Goal: Information Seeking & Learning: Understand process/instructions

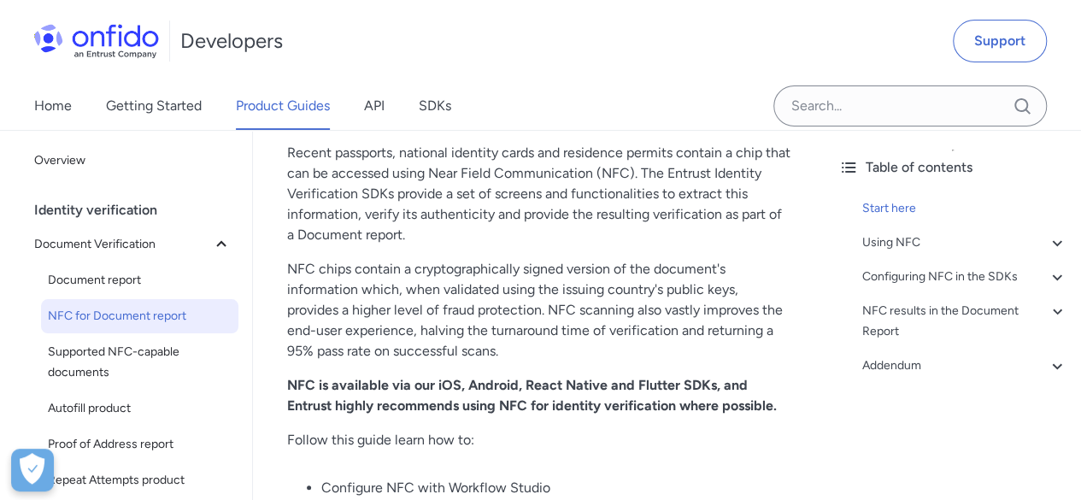
scroll to position [171, 0]
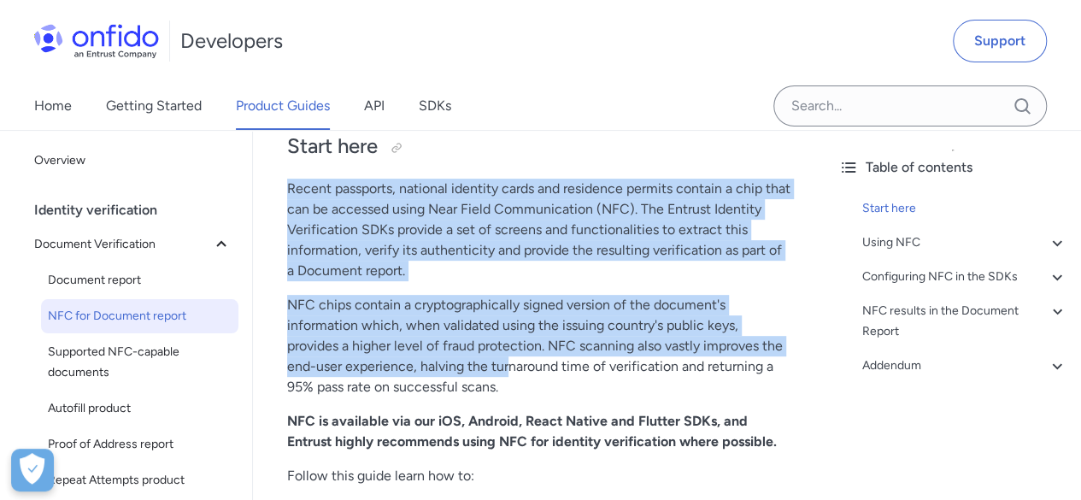
drag, startPoint x: 290, startPoint y: 179, endPoint x: 524, endPoint y: 368, distance: 301.3
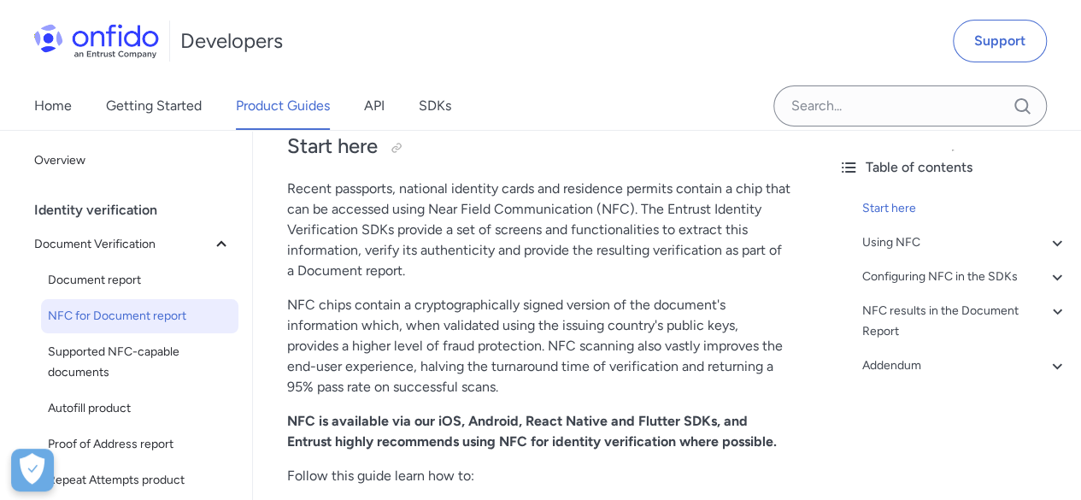
click at [592, 386] on p "NFC chips contain a cryptographically signed version of the document's informat…" at bounding box center [538, 346] width 503 height 103
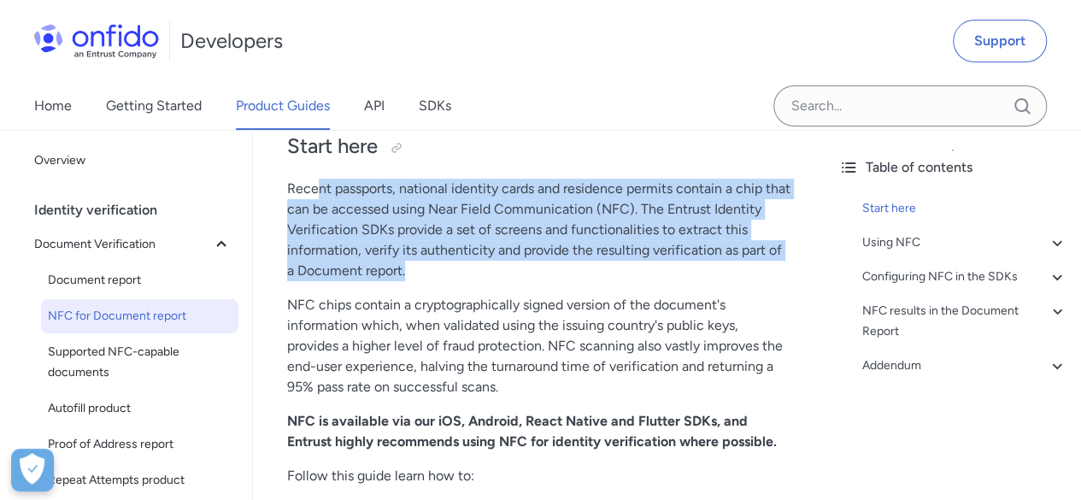
drag, startPoint x: 321, startPoint y: 179, endPoint x: 690, endPoint y: 285, distance: 384.0
click at [760, 269] on p "Recent passports, national identity cards and residence permits contain a chip …" at bounding box center [538, 230] width 503 height 103
click at [512, 272] on p "Recent passports, national identity cards and residence permits contain a chip …" at bounding box center [538, 230] width 503 height 103
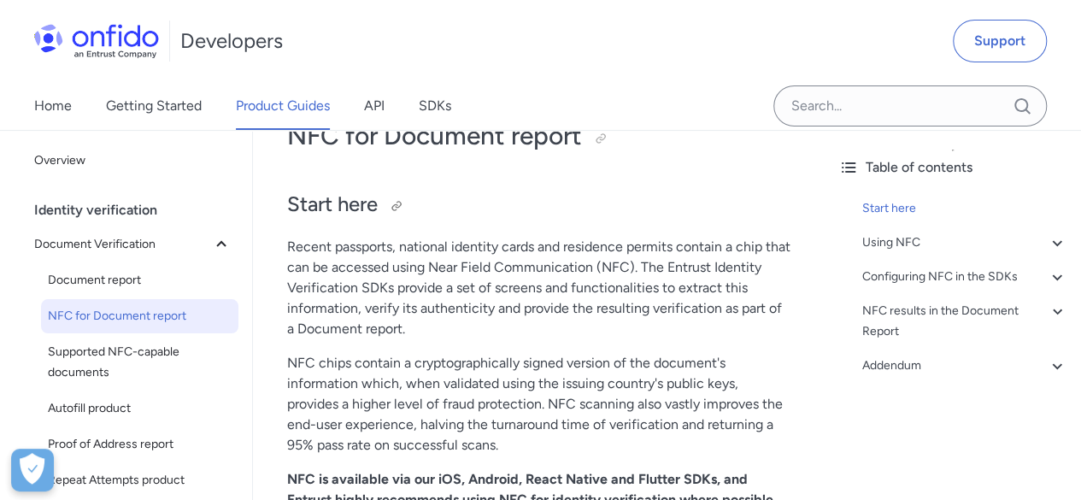
scroll to position [85, 0]
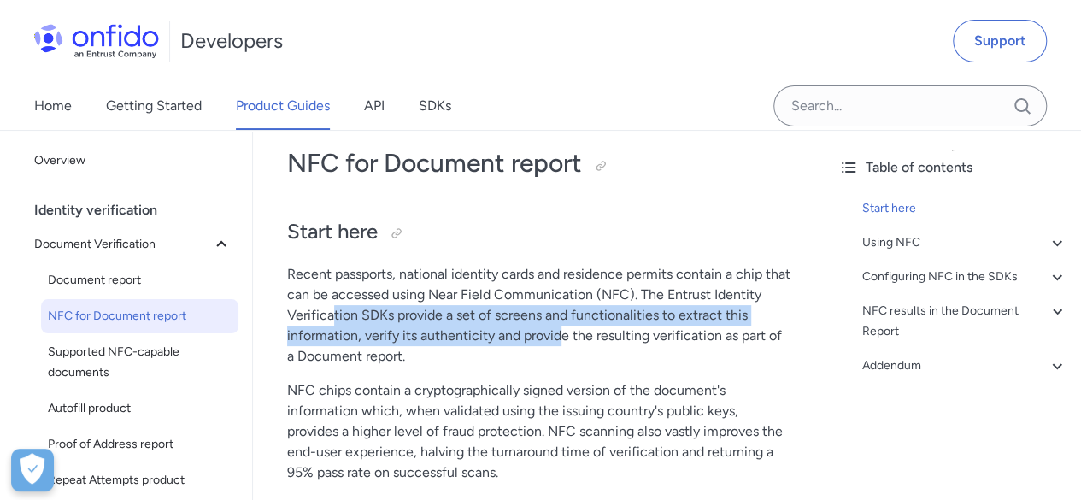
drag, startPoint x: 369, startPoint y: 326, endPoint x: 564, endPoint y: 335, distance: 195.0
click at [564, 335] on p "Recent passports, national identity cards and residence permits contain a chip …" at bounding box center [538, 315] width 503 height 103
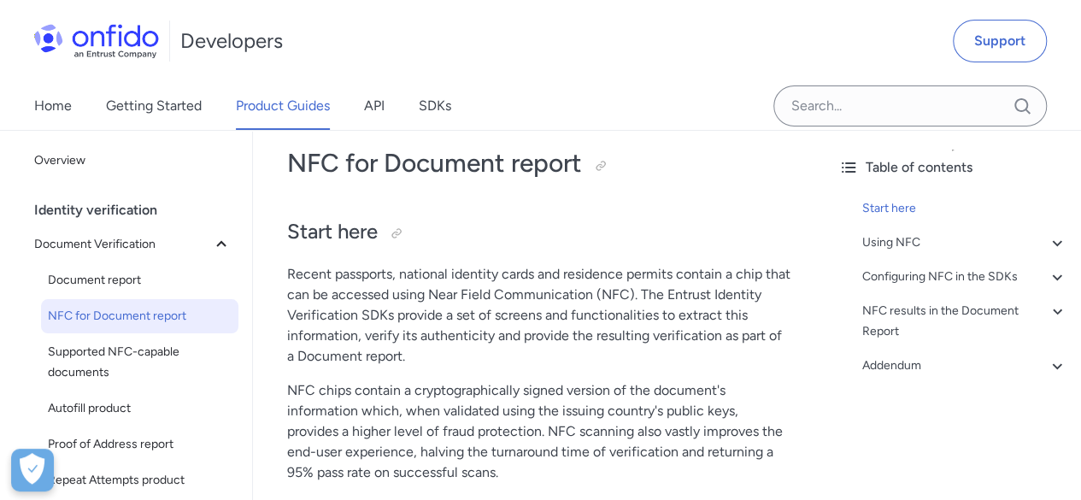
click at [561, 346] on p "Recent passports, national identity cards and residence permits contain a chip …" at bounding box center [538, 315] width 503 height 103
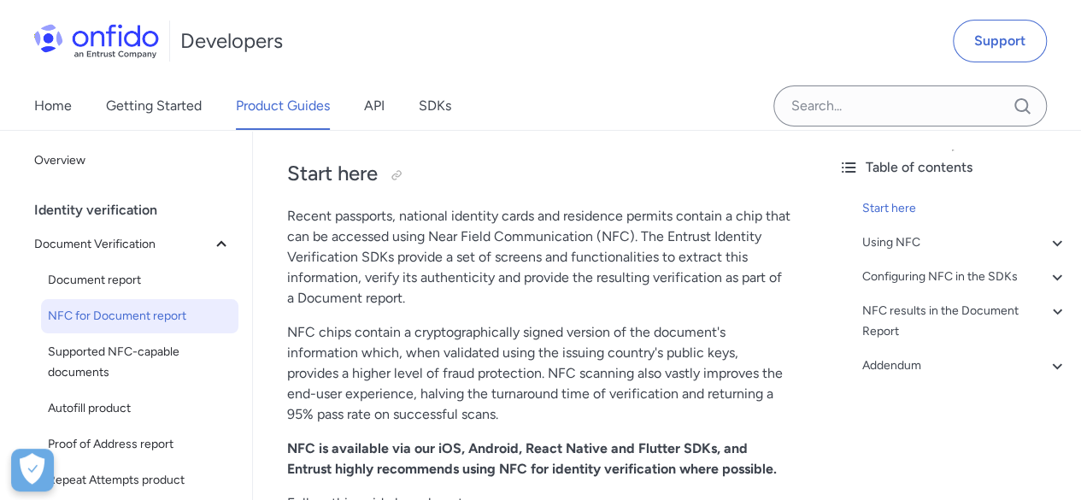
scroll to position [171, 0]
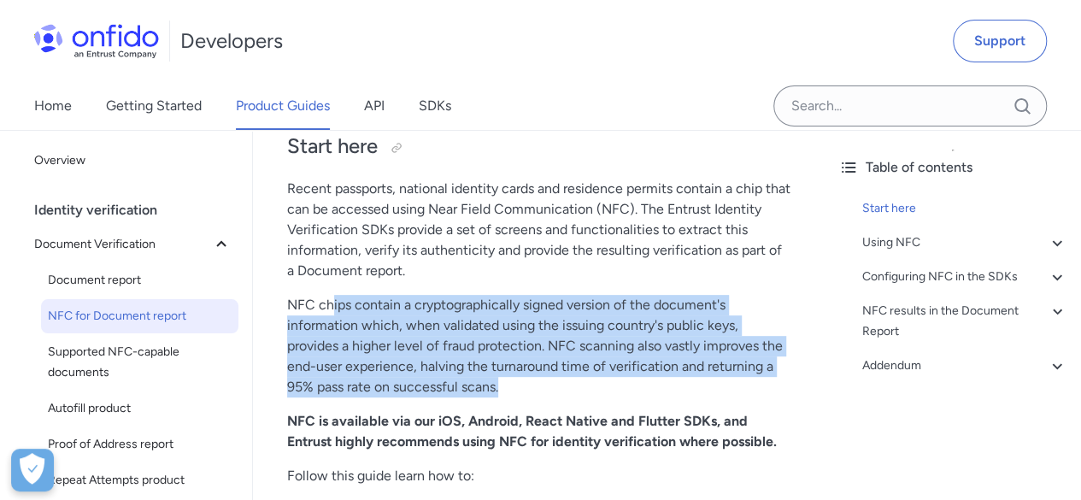
drag, startPoint x: 330, startPoint y: 303, endPoint x: 589, endPoint y: 389, distance: 272.6
click at [589, 389] on p "NFC chips contain a cryptographically signed version of the document's informat…" at bounding box center [538, 346] width 503 height 103
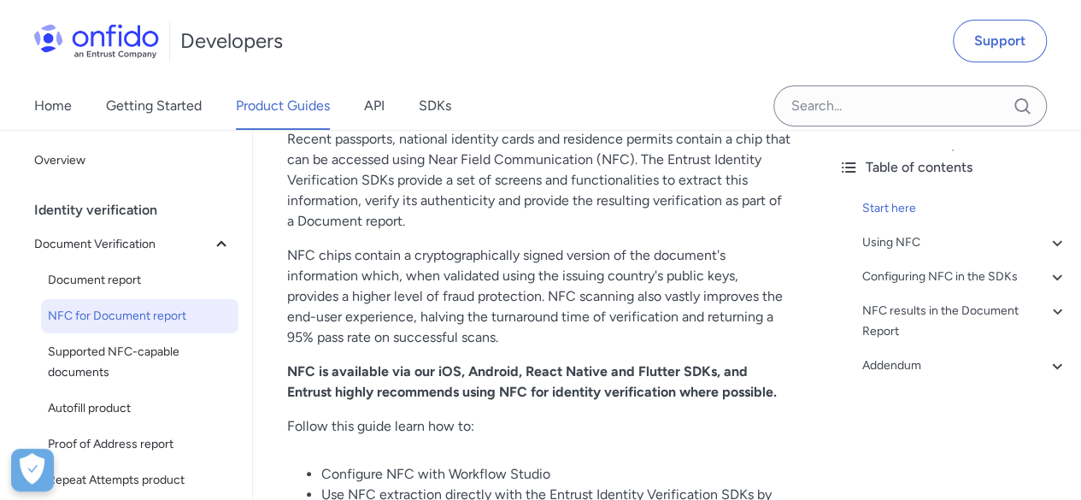
scroll to position [256, 0]
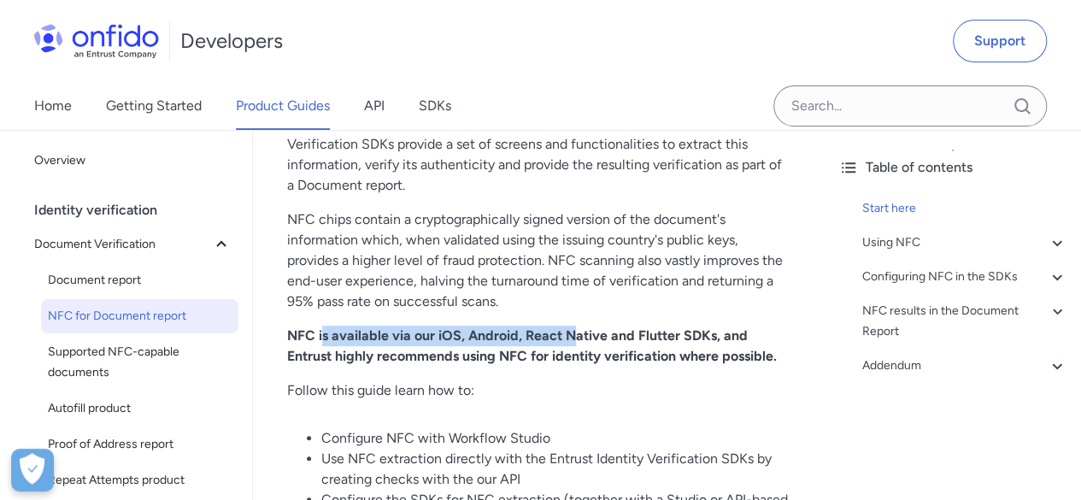
drag, startPoint x: 337, startPoint y: 339, endPoint x: 572, endPoint y: 340, distance: 235.8
click at [572, 340] on strong "NFC is available via our iOS, Android, React Native and Flutter SDKs, and Entru…" at bounding box center [532, 345] width 490 height 37
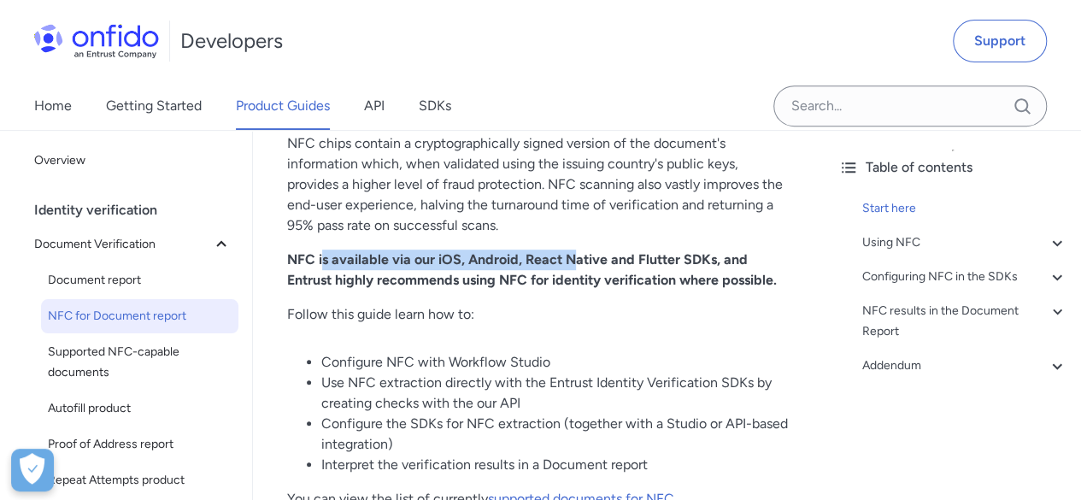
scroll to position [427, 0]
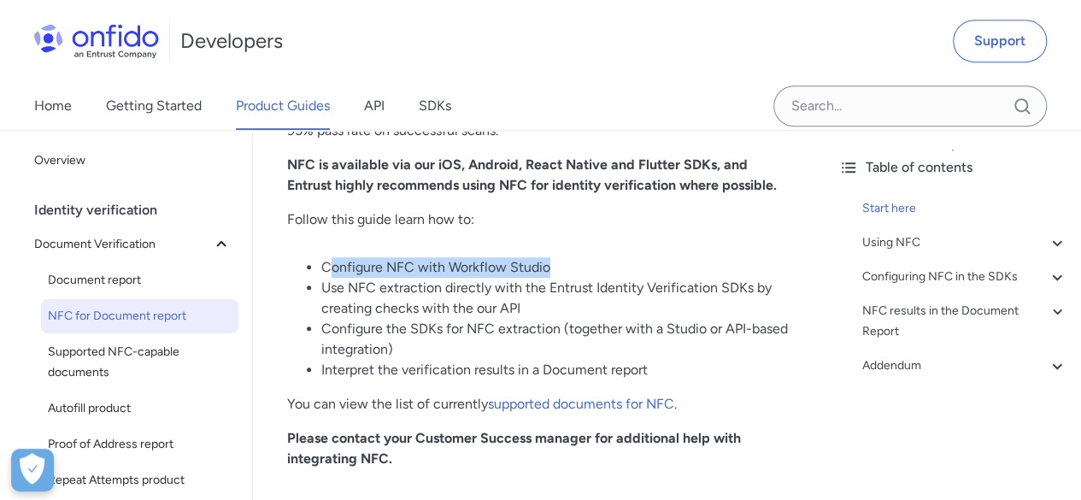
drag, startPoint x: 330, startPoint y: 267, endPoint x: 569, endPoint y: 260, distance: 239.3
click at [564, 260] on li "Configure NFC with Workflow Studio" at bounding box center [555, 267] width 469 height 21
click at [576, 260] on li "Configure NFC with Workflow Studio" at bounding box center [555, 267] width 469 height 21
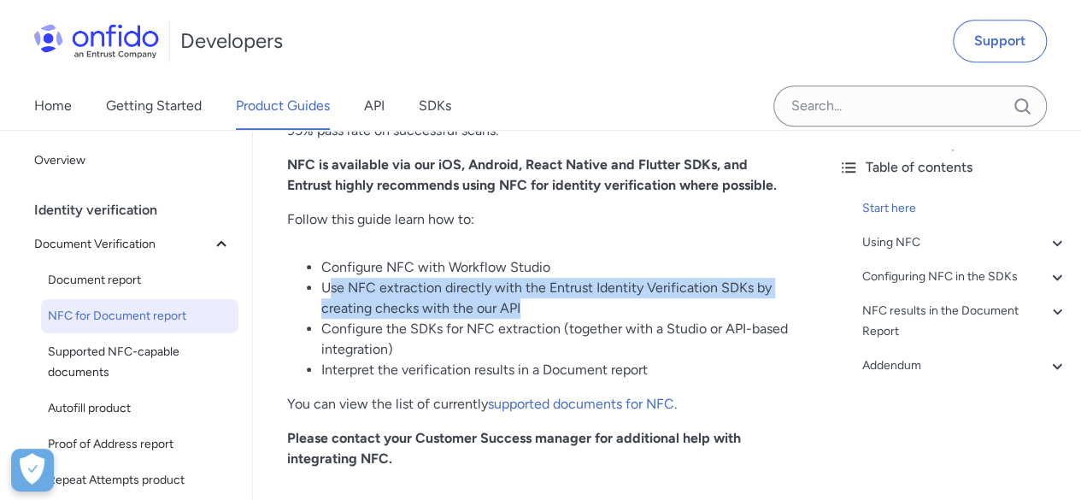
drag, startPoint x: 328, startPoint y: 285, endPoint x: 538, endPoint y: 307, distance: 211.4
click at [538, 307] on li "Use NFC extraction directly with the Entrust Identity Verification SDKs by crea…" at bounding box center [555, 298] width 469 height 41
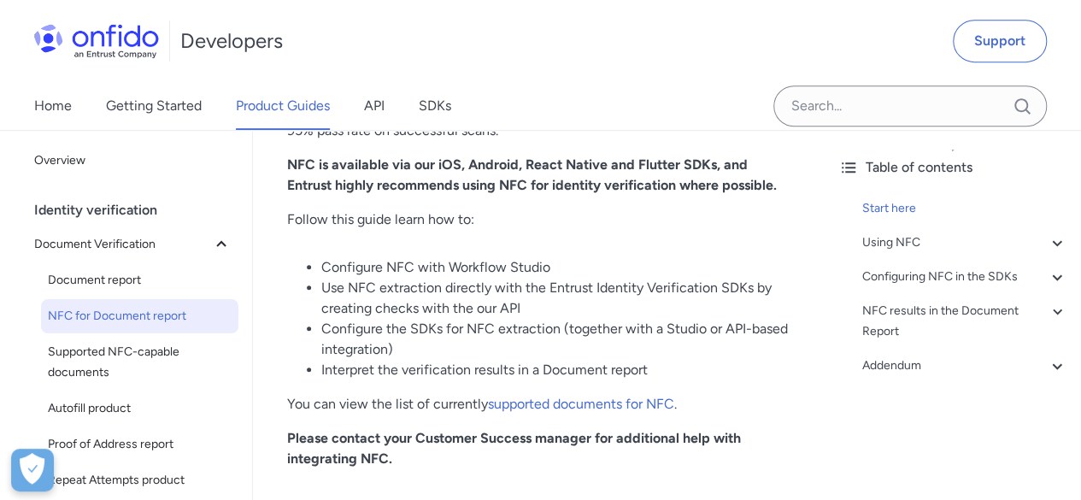
click at [436, 351] on li "Configure the SDKs for NFC extraction (together with a Studio or API-based inte…" at bounding box center [555, 339] width 469 height 41
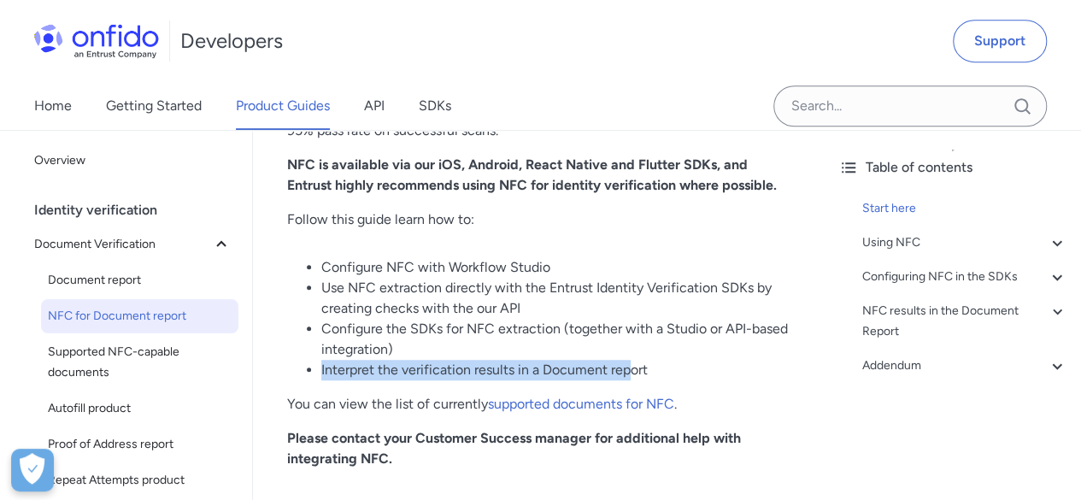
drag, startPoint x: 323, startPoint y: 363, endPoint x: 682, endPoint y: 373, distance: 359.0
click at [632, 370] on li "Interpret the verification results in a Document report" at bounding box center [555, 370] width 469 height 21
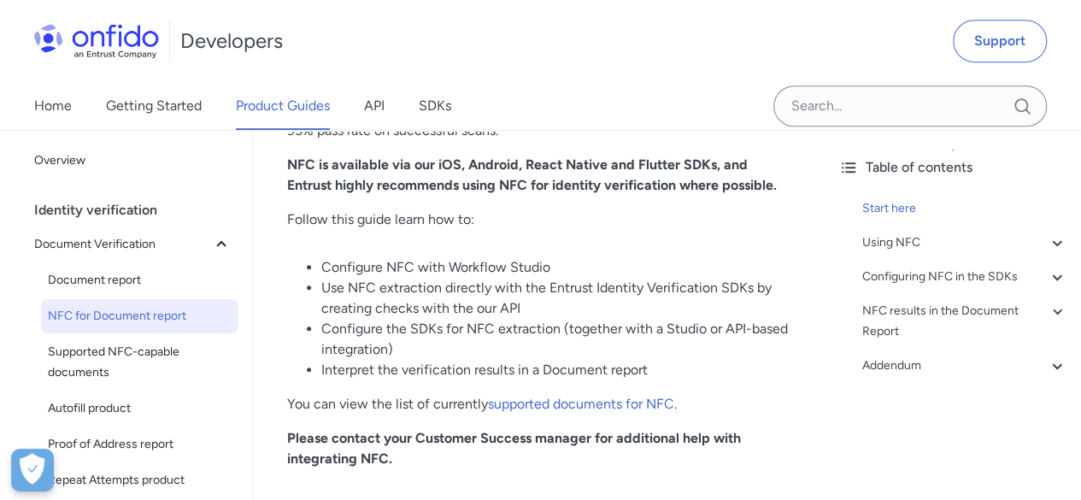
click at [692, 375] on li "Interpret the verification results in a Document report" at bounding box center [555, 370] width 469 height 21
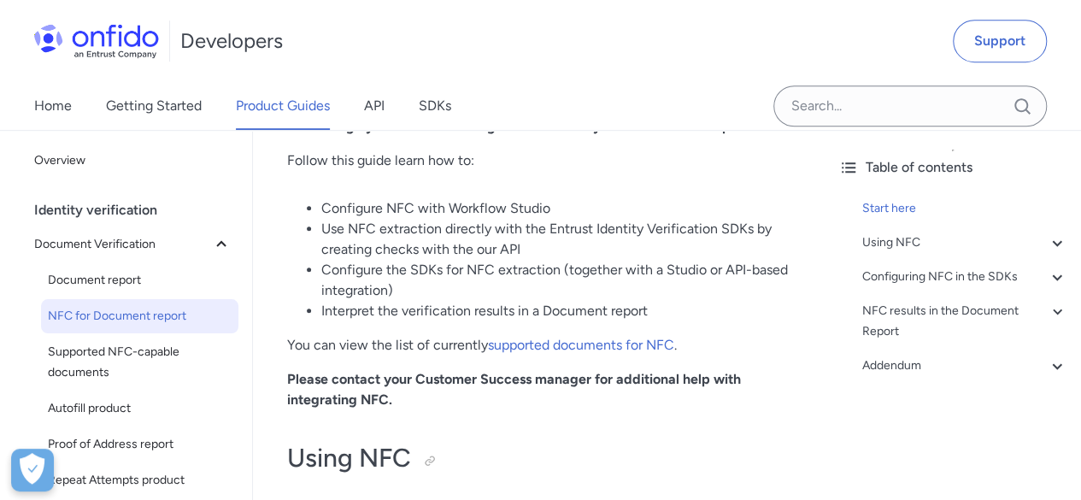
scroll to position [513, 0]
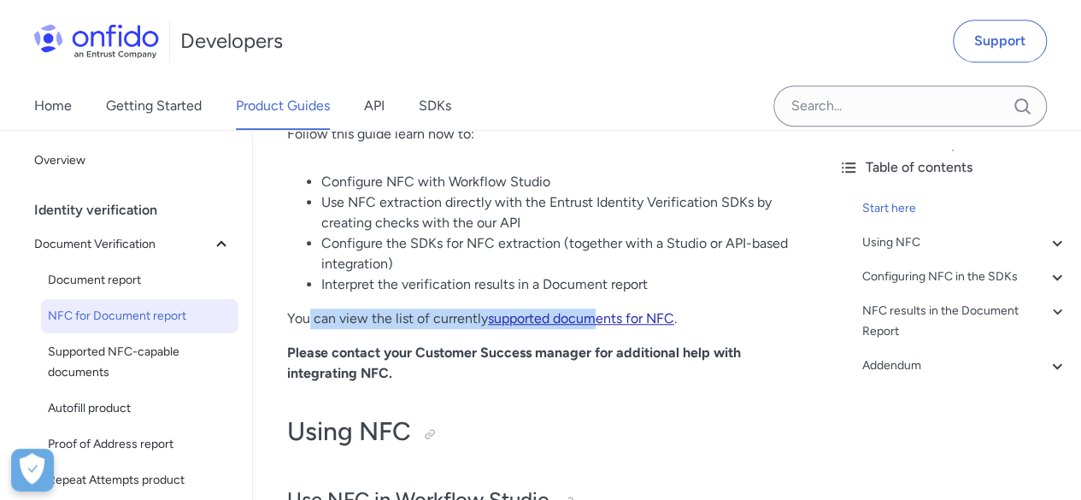
drag, startPoint x: 310, startPoint y: 314, endPoint x: 667, endPoint y: 320, distance: 357.2
click at [630, 320] on p "You can view the list of currently supported documents for NFC ." at bounding box center [538, 318] width 503 height 21
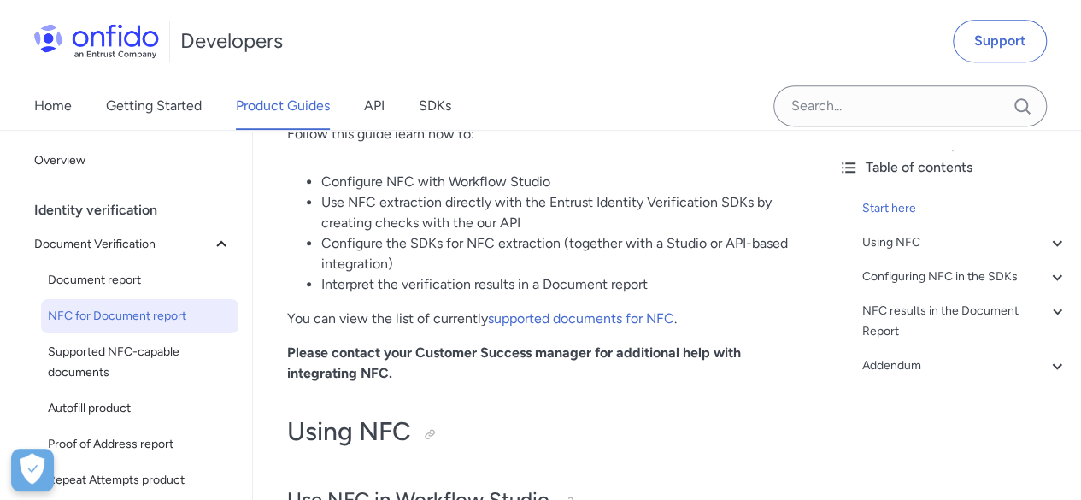
click at [729, 323] on p "You can view the list of currently supported documents for NFC ." at bounding box center [538, 318] width 503 height 21
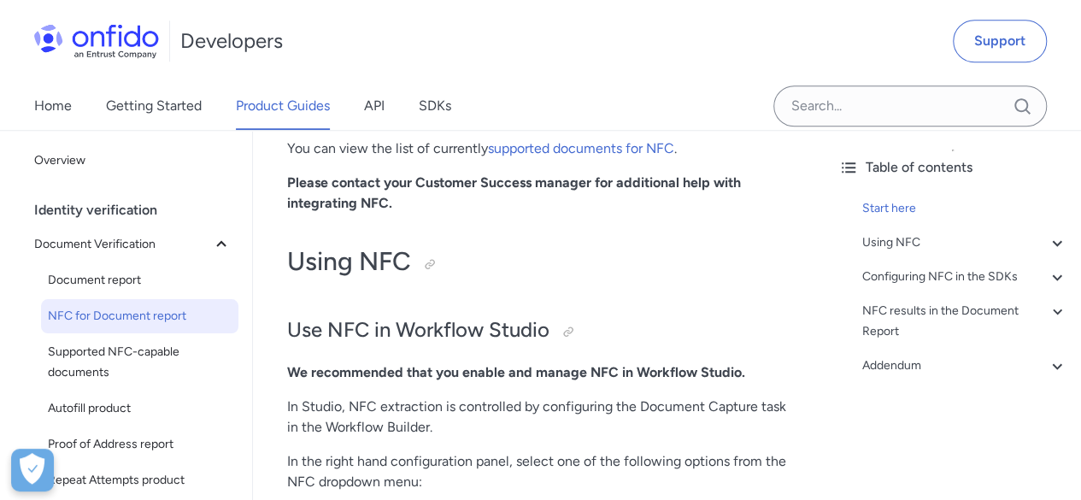
scroll to position [684, 0]
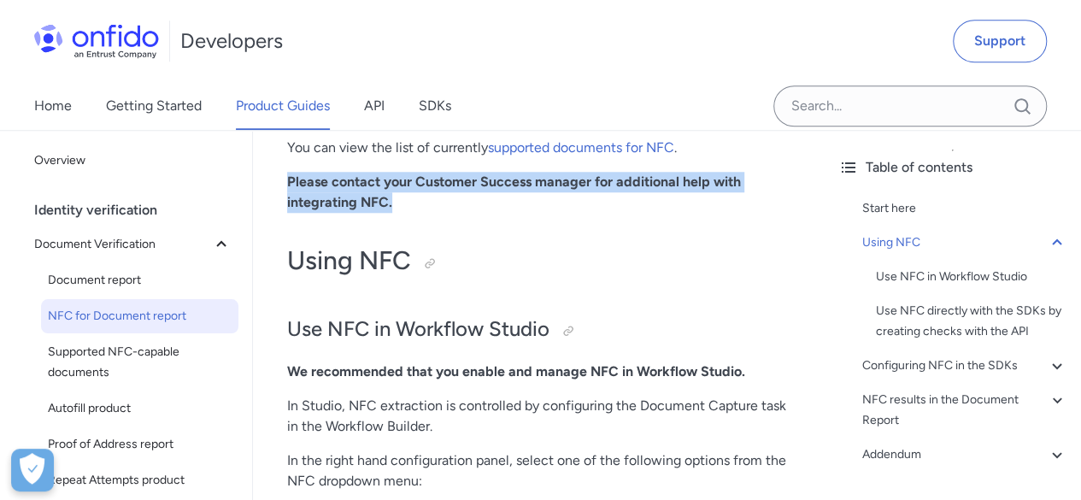
drag, startPoint x: 290, startPoint y: 178, endPoint x: 484, endPoint y: 203, distance: 196.4
click at [484, 203] on p "Please contact your Customer Success manager for additional help with integrati…" at bounding box center [538, 192] width 503 height 41
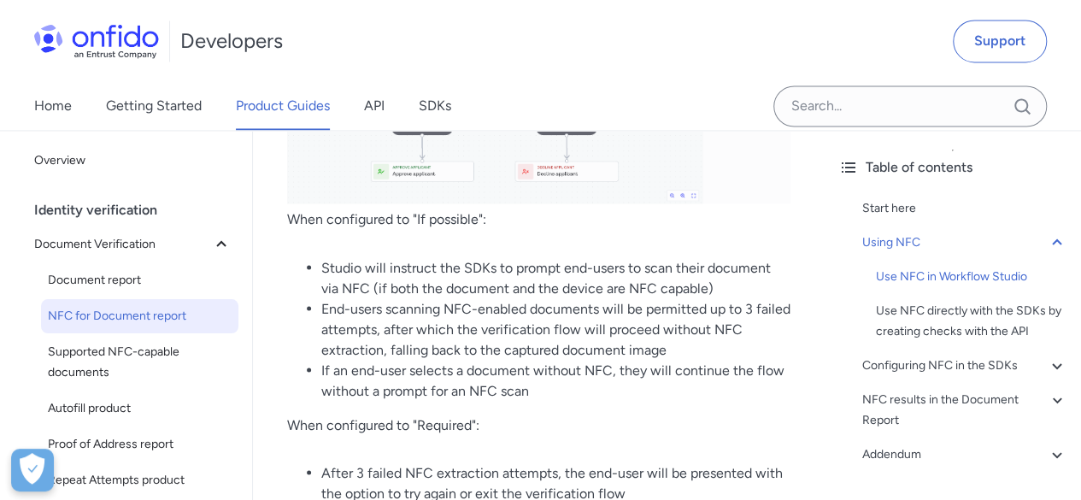
scroll to position [1453, 0]
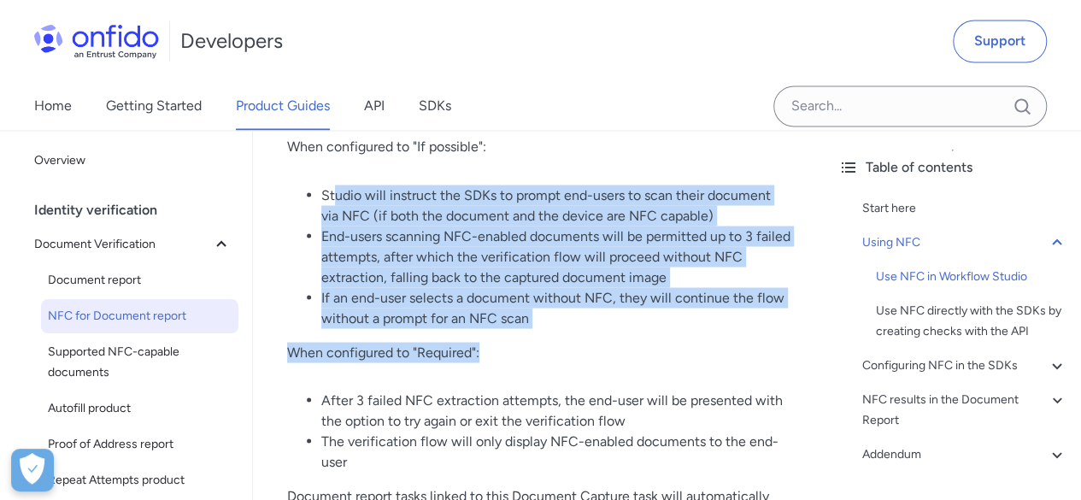
drag, startPoint x: 379, startPoint y: 196, endPoint x: 644, endPoint y: 338, distance: 300.9
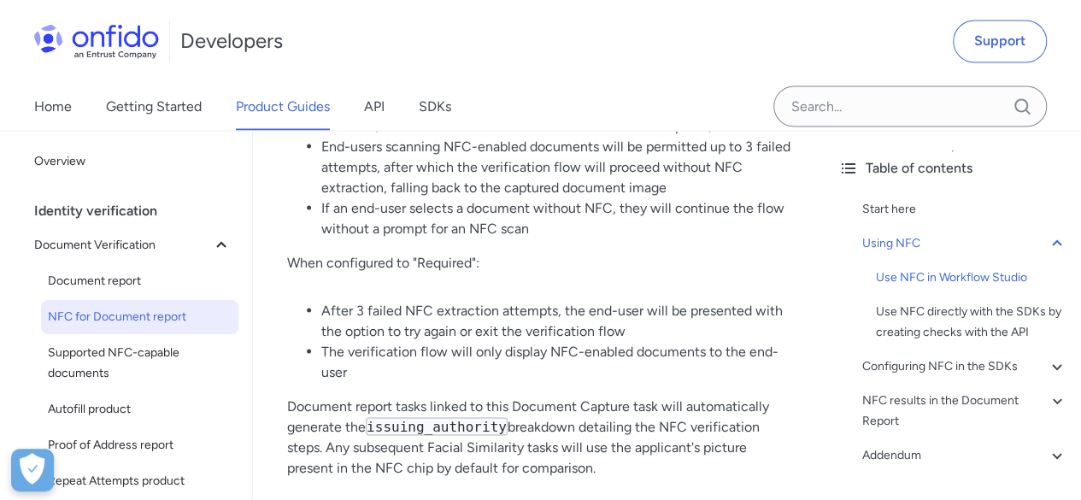
scroll to position [1623, 0]
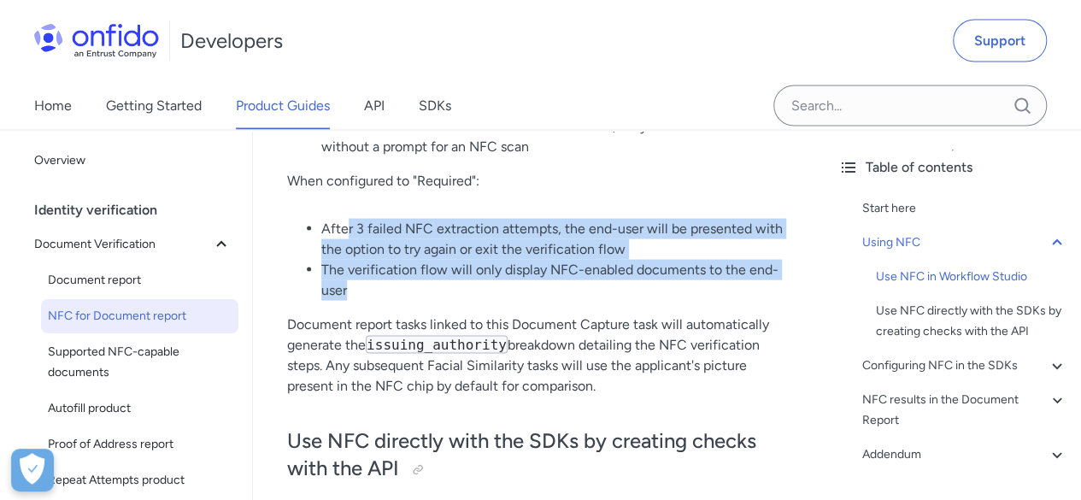
drag, startPoint x: 346, startPoint y: 223, endPoint x: 400, endPoint y: 300, distance: 93.9
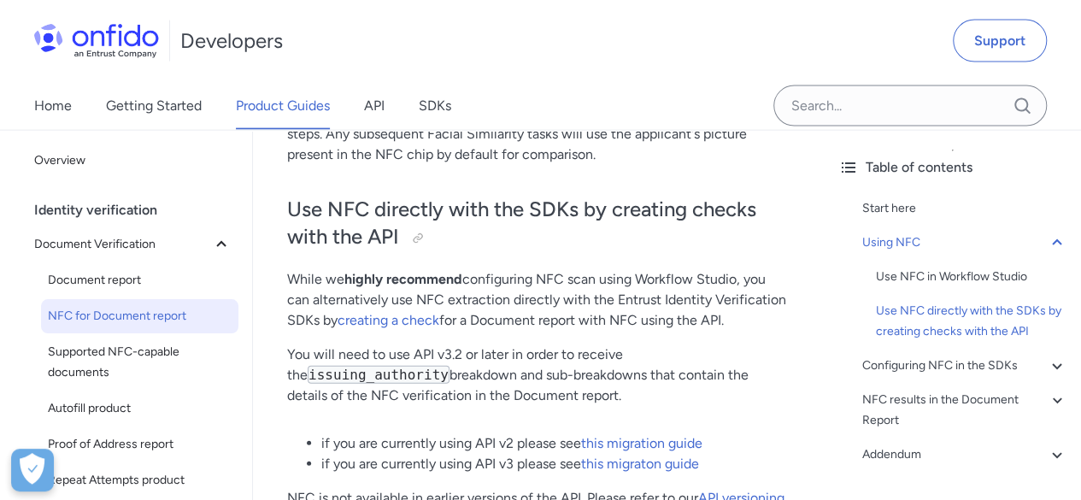
scroll to position [1794, 0]
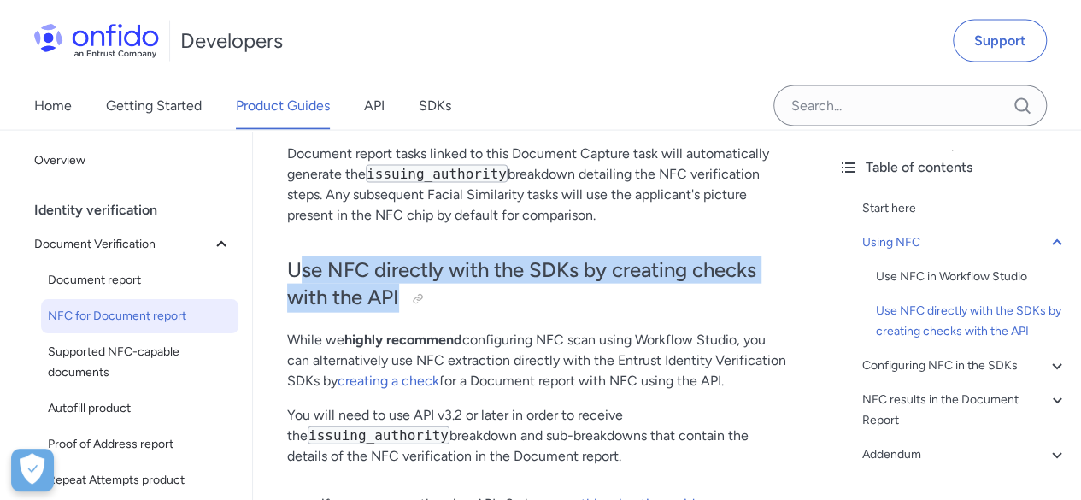
drag, startPoint x: 310, startPoint y: 264, endPoint x: 506, endPoint y: 314, distance: 202.1
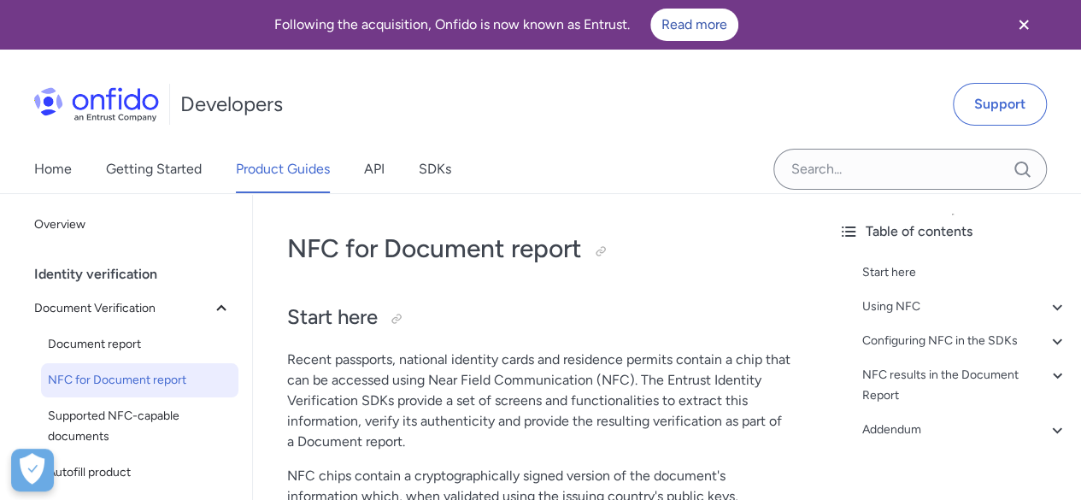
scroll to position [85, 0]
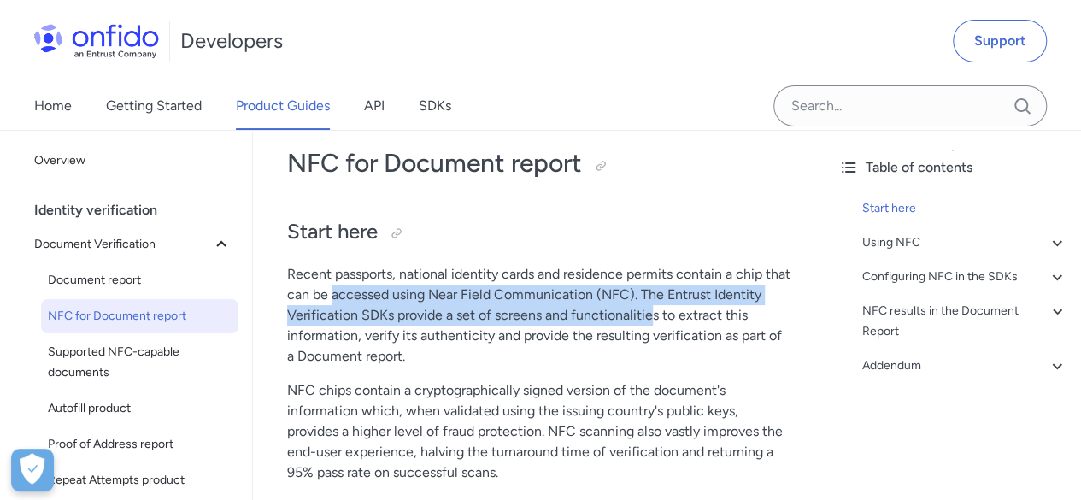
drag, startPoint x: 377, startPoint y: 302, endPoint x: 675, endPoint y: 328, distance: 299.4
click at [659, 306] on p "Recent passports, national identity cards and residence permits contain a chip …" at bounding box center [538, 315] width 503 height 103
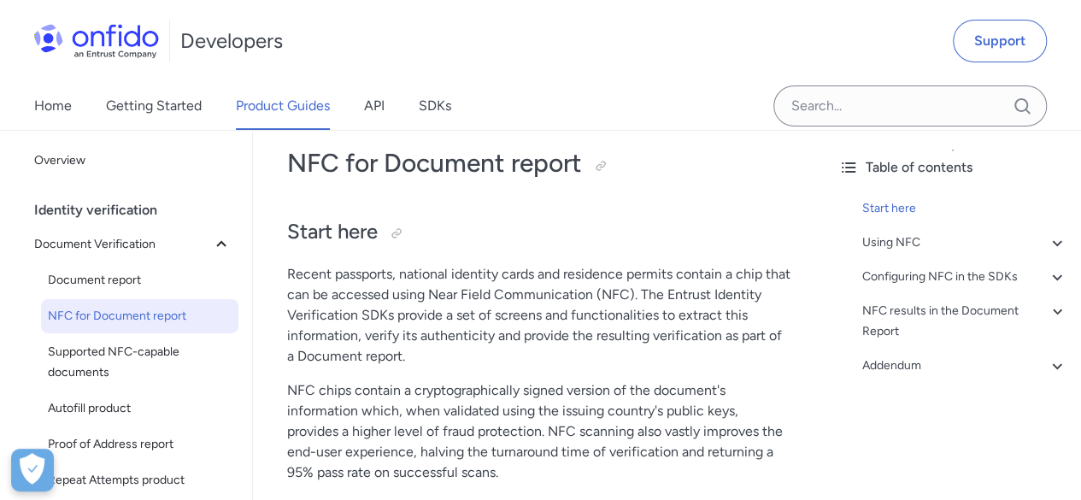
click at [679, 346] on p "Recent passports, national identity cards and residence permits contain a chip …" at bounding box center [538, 315] width 503 height 103
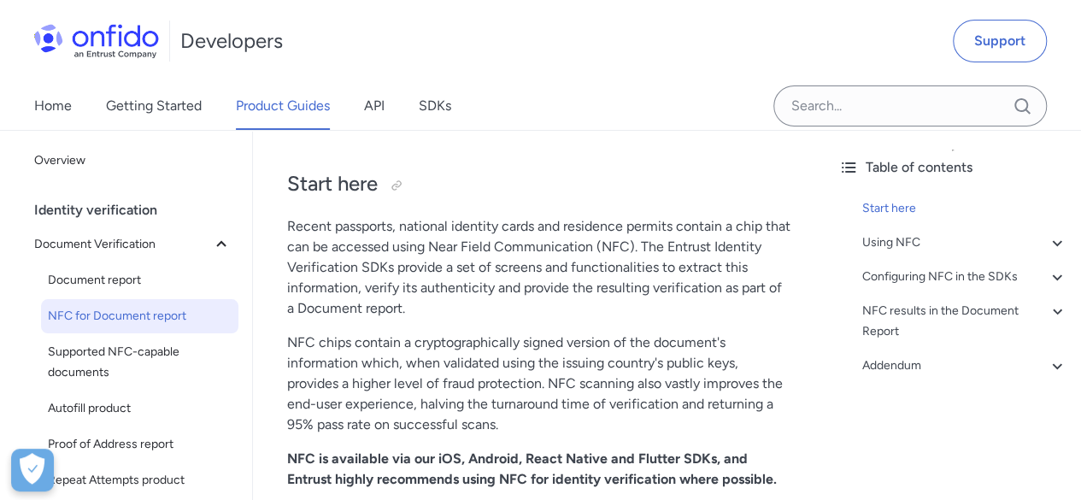
scroll to position [171, 0]
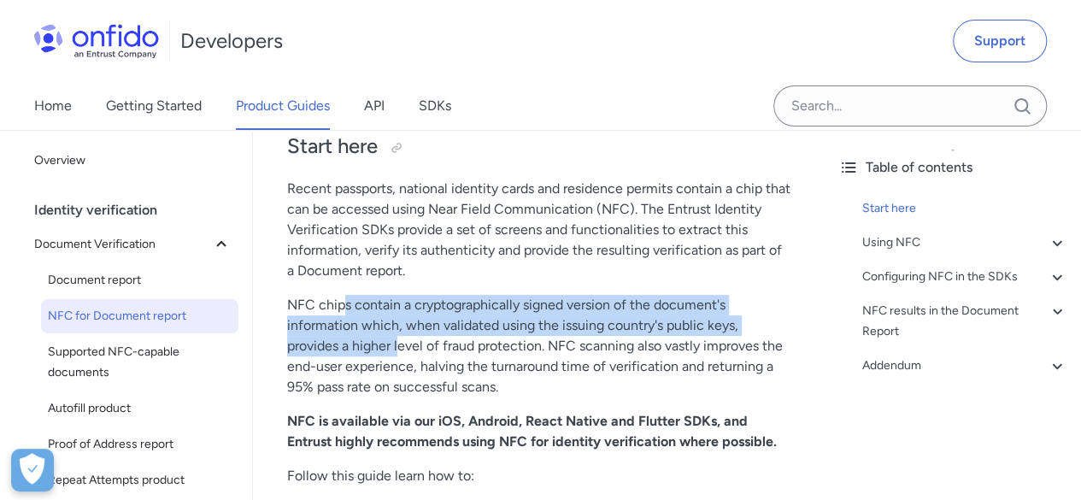
drag, startPoint x: 343, startPoint y: 300, endPoint x: 439, endPoint y: 382, distance: 126.0
click at [398, 348] on p "NFC chips contain a cryptographically signed version of the document's informat…" at bounding box center [538, 346] width 503 height 103
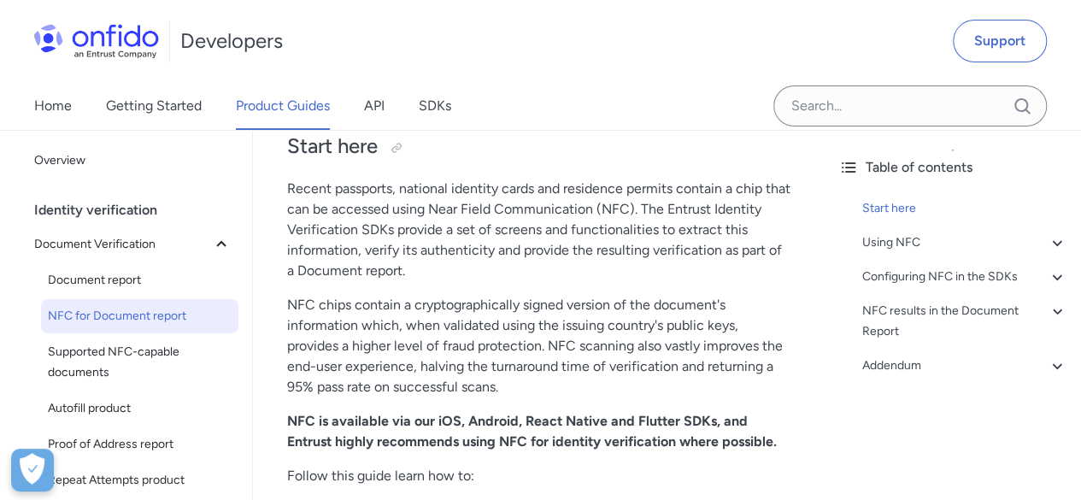
click at [636, 393] on p "NFC chips contain a cryptographically signed version of the document's informat…" at bounding box center [538, 346] width 503 height 103
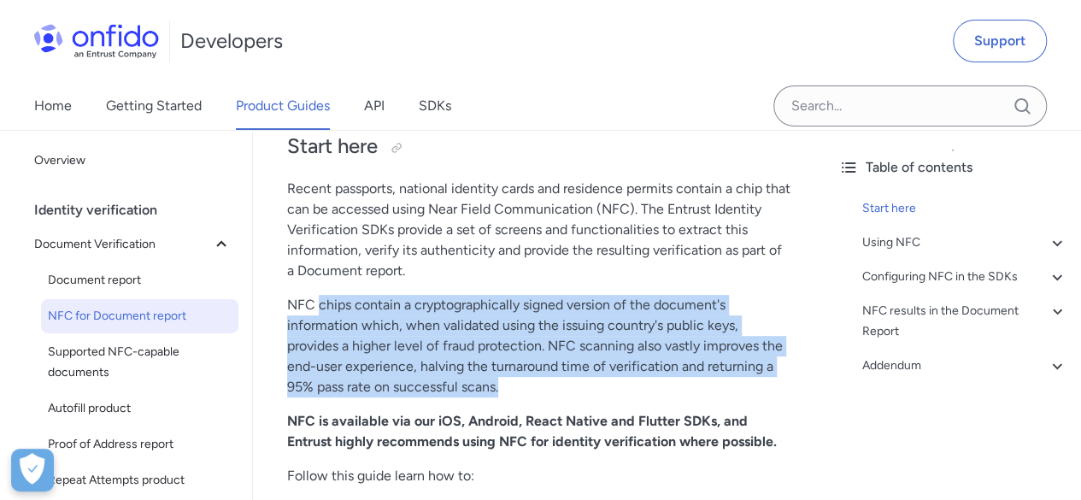
drag, startPoint x: 321, startPoint y: 297, endPoint x: 614, endPoint y: 402, distance: 311.1
click at [600, 386] on p "NFC chips contain a cryptographically signed version of the document's informat…" at bounding box center [538, 346] width 503 height 103
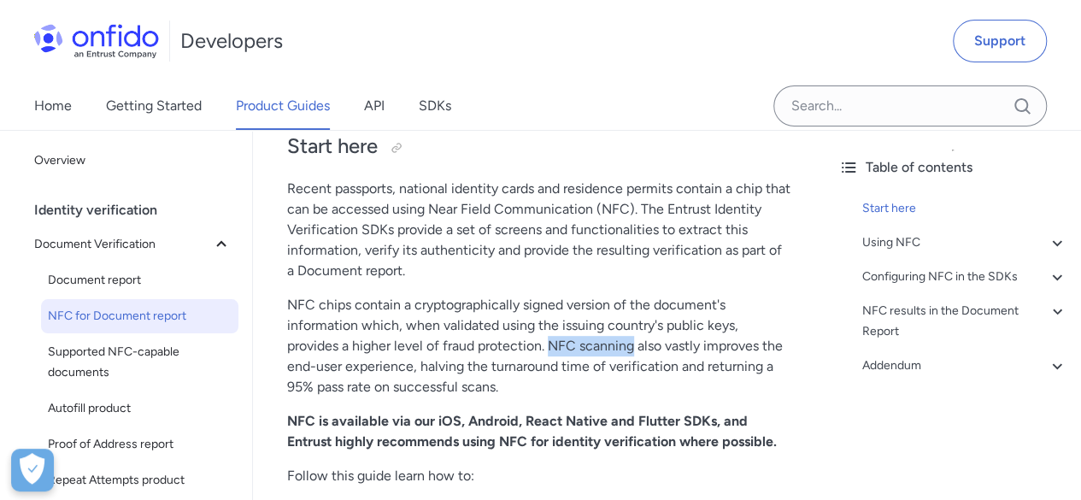
drag, startPoint x: 550, startPoint y: 346, endPoint x: 633, endPoint y: 346, distance: 82.9
click at [633, 346] on p "NFC chips contain a cryptographically signed version of the document's informat…" at bounding box center [538, 346] width 503 height 103
copy p "NFC scanning"
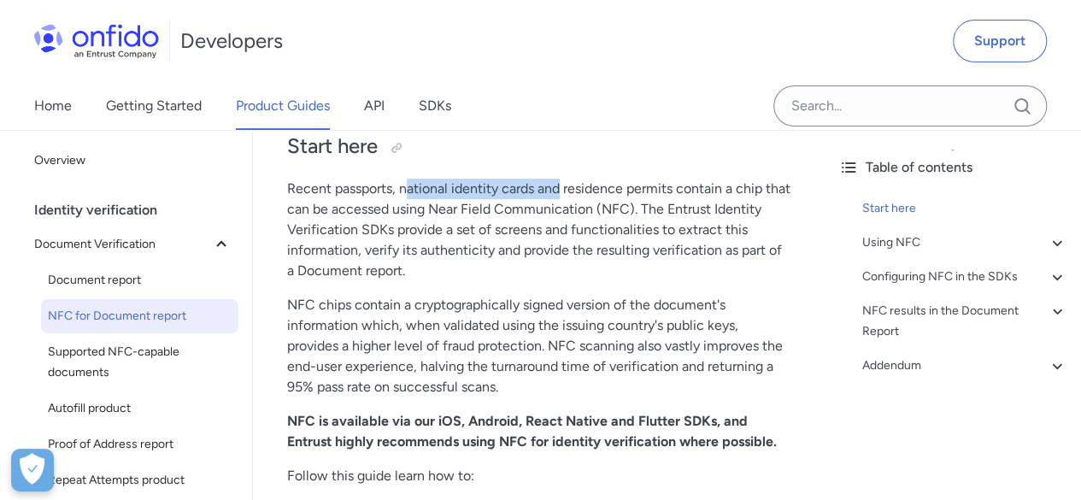
drag, startPoint x: 418, startPoint y: 187, endPoint x: 563, endPoint y: 187, distance: 145.3
click at [563, 187] on p "Recent passports, national identity cards and residence permits contain a chip …" at bounding box center [538, 230] width 503 height 103
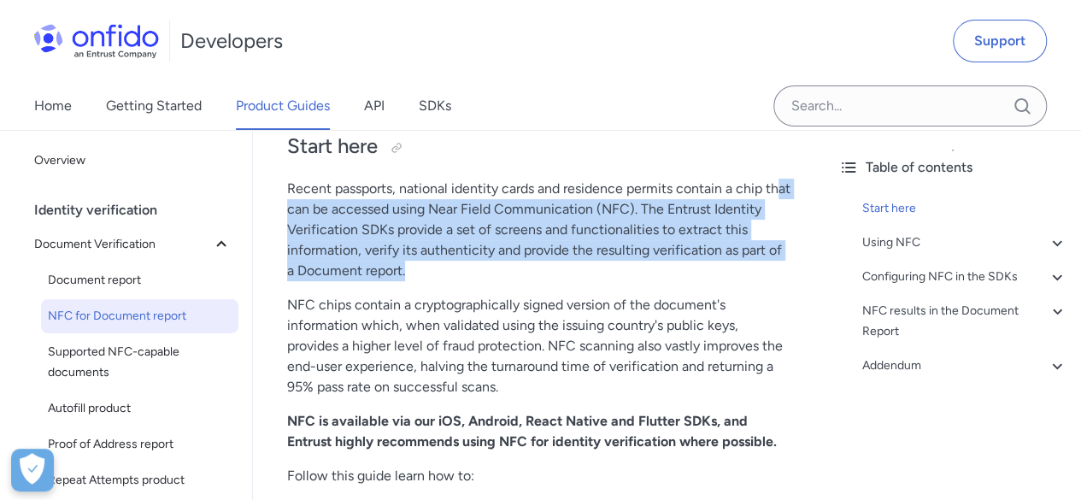
drag, startPoint x: 299, startPoint y: 211, endPoint x: 737, endPoint y: 289, distance: 444.3
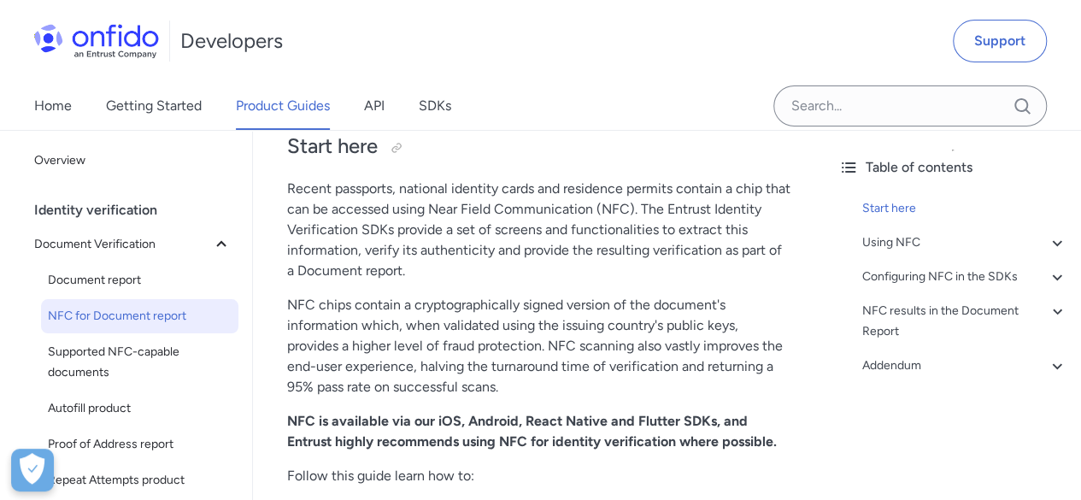
click at [481, 250] on p "Recent passports, national identity cards and residence permits contain a chip …" at bounding box center [538, 230] width 503 height 103
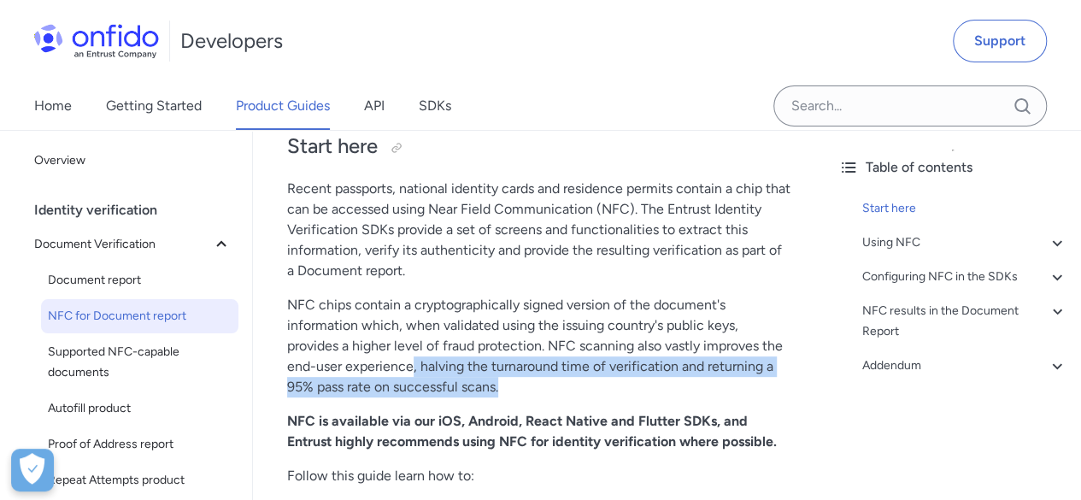
drag, startPoint x: 418, startPoint y: 368, endPoint x: 636, endPoint y: 401, distance: 220.3
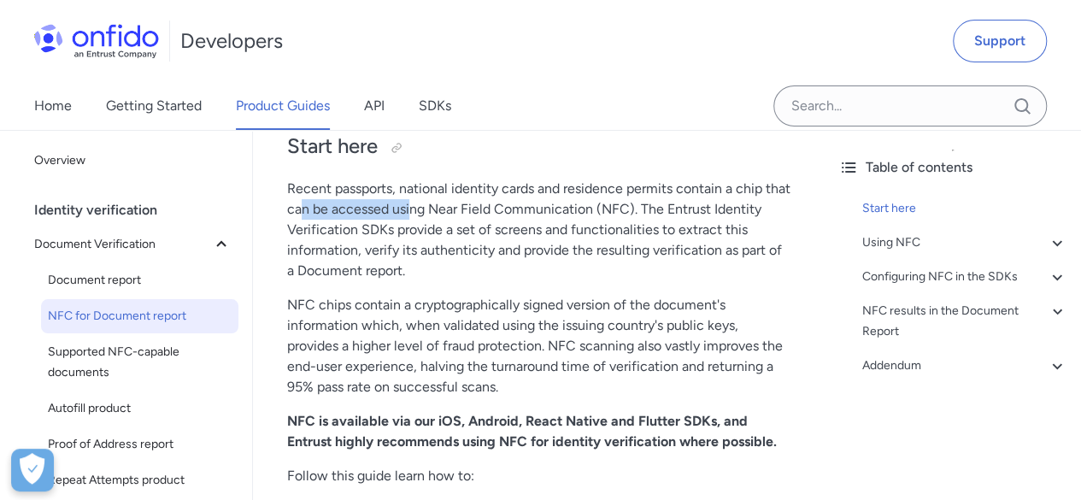
drag, startPoint x: 329, startPoint y: 217, endPoint x: 464, endPoint y: 257, distance: 140.9
click at [443, 219] on p "Recent passports, national identity cards and residence permits contain a chip …" at bounding box center [538, 230] width 503 height 103
click at [469, 271] on p "Recent passports, national identity cards and residence permits contain a chip …" at bounding box center [538, 230] width 503 height 103
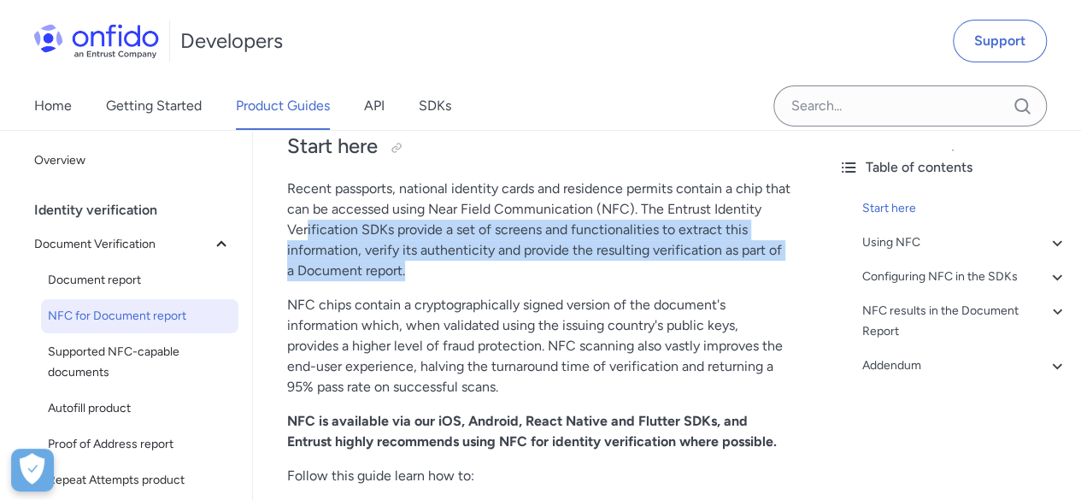
drag, startPoint x: 309, startPoint y: 235, endPoint x: 495, endPoint y: 283, distance: 191.5
click at [478, 265] on p "Recent passports, national identity cards and residence permits contain a chip …" at bounding box center [538, 230] width 503 height 103
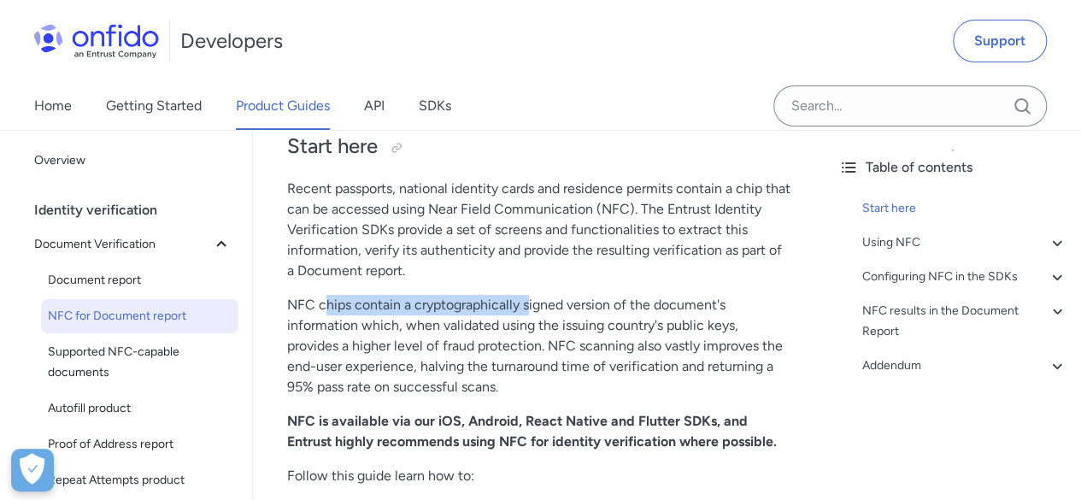
drag, startPoint x: 345, startPoint y: 302, endPoint x: 530, endPoint y: 301, distance: 184.6
click at [530, 301] on p "NFC chips contain a cryptographically signed version of the document's informat…" at bounding box center [538, 346] width 503 height 103
drag, startPoint x: 376, startPoint y: 305, endPoint x: 437, endPoint y: 305, distance: 61.5
click at [437, 305] on p "NFC chips contain a cryptographically signed version of the document's informat…" at bounding box center [538, 346] width 503 height 103
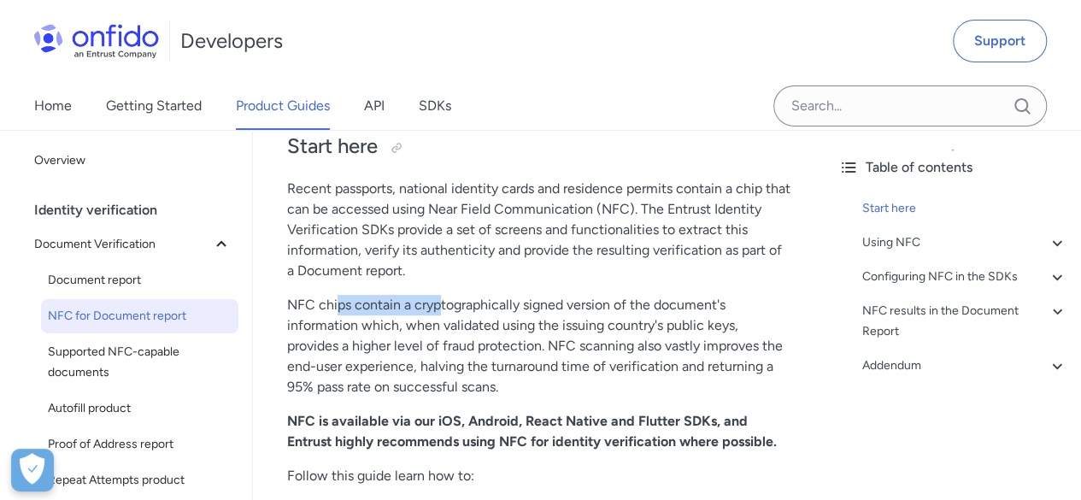
click at [441, 307] on p "NFC chips contain a cryptographically signed version of the document's informat…" at bounding box center [538, 346] width 503 height 103
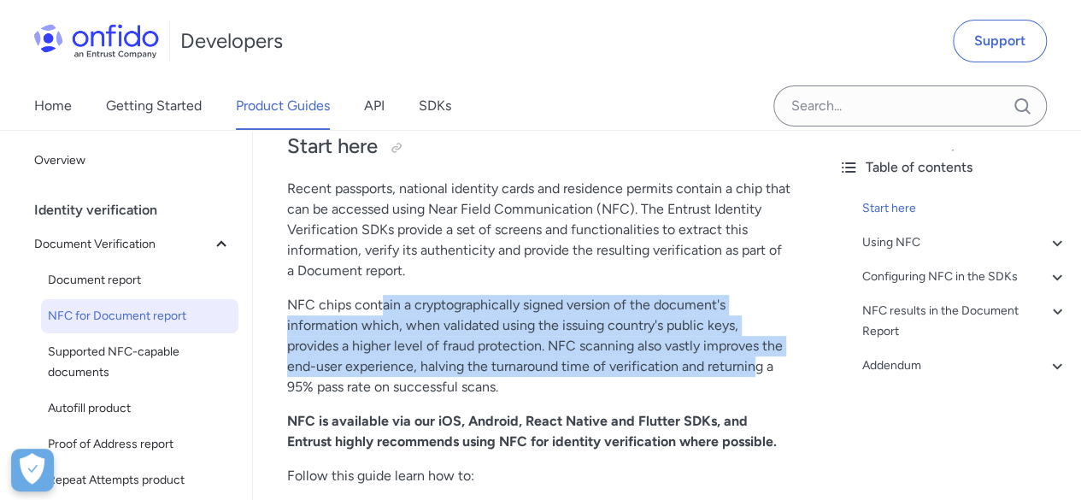
drag, startPoint x: 383, startPoint y: 300, endPoint x: 752, endPoint y: 378, distance: 377.2
click at [752, 377] on p "NFC chips contain a cryptographically signed version of the document's informat…" at bounding box center [538, 346] width 503 height 103
drag, startPoint x: 733, startPoint y: 387, endPoint x: 658, endPoint y: 382, distance: 75.4
click at [732, 388] on p "NFC chips contain a cryptographically signed version of the document's informat…" at bounding box center [538, 346] width 503 height 103
click at [637, 384] on p "NFC chips contain a cryptographically signed version of the document's informat…" at bounding box center [538, 346] width 503 height 103
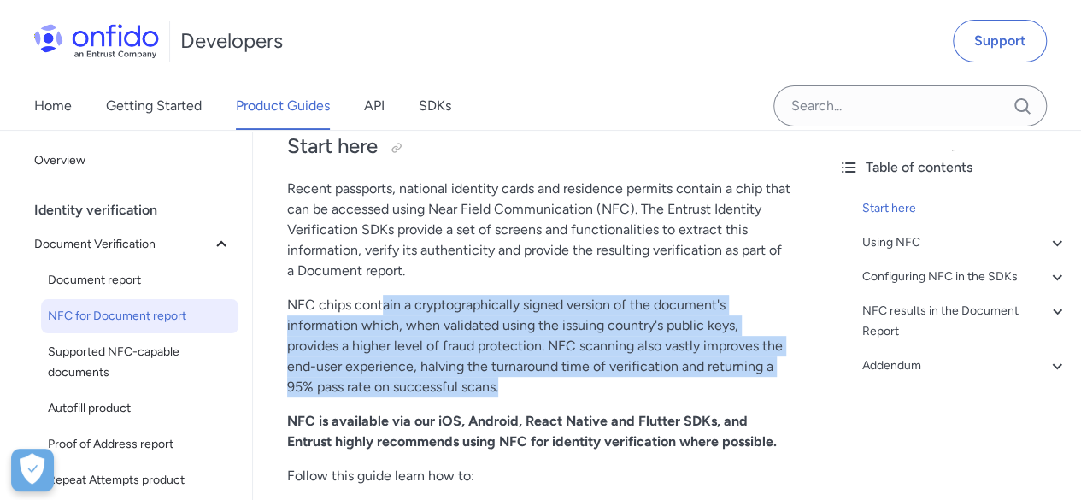
click at [600, 384] on p "NFC chips contain a cryptographically signed version of the document's informat…" at bounding box center [538, 346] width 503 height 103
click at [596, 358] on p "NFC chips contain a cryptographically signed version of the document's informat…" at bounding box center [538, 346] width 503 height 103
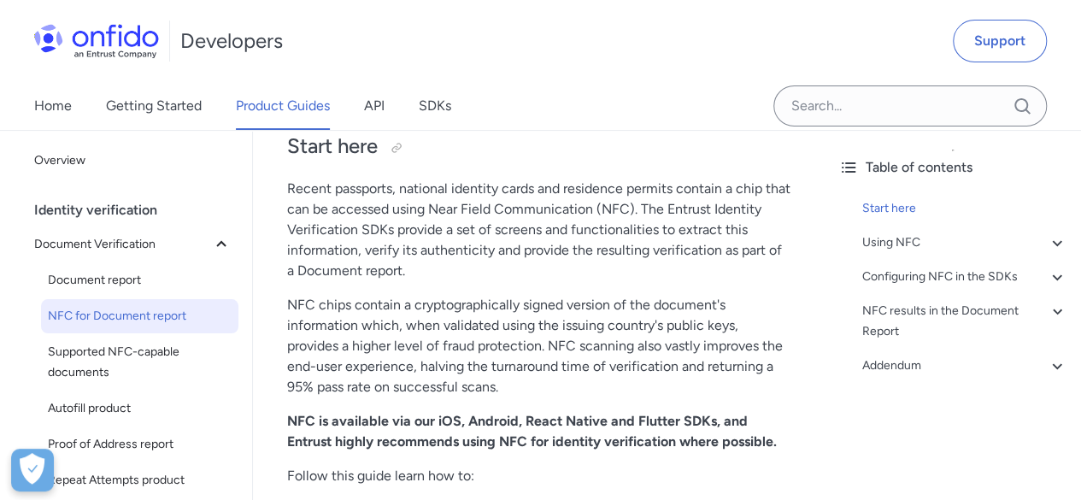
scroll to position [256, 0]
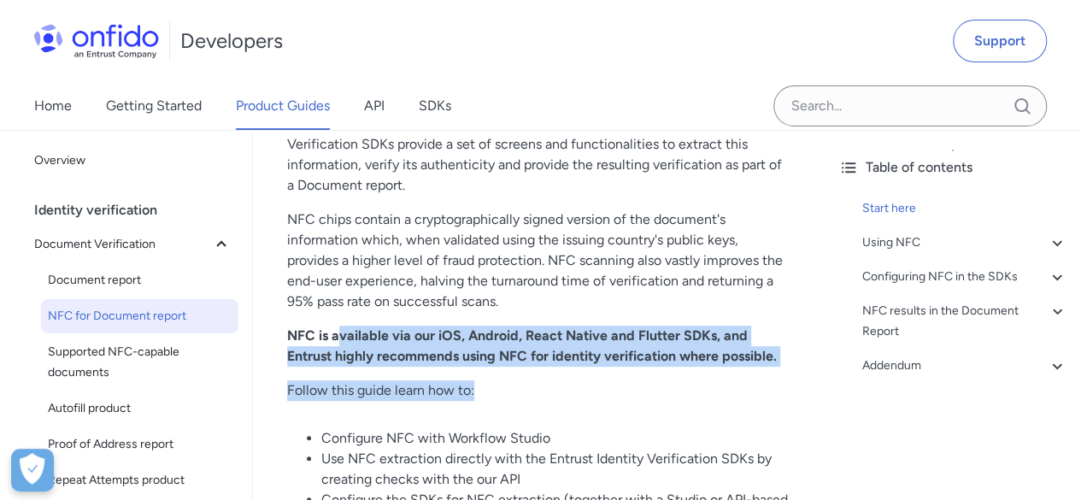
drag, startPoint x: 338, startPoint y: 338, endPoint x: 709, endPoint y: 385, distance: 373.9
click at [709, 386] on p "Follow this guide learn how to:" at bounding box center [538, 390] width 503 height 21
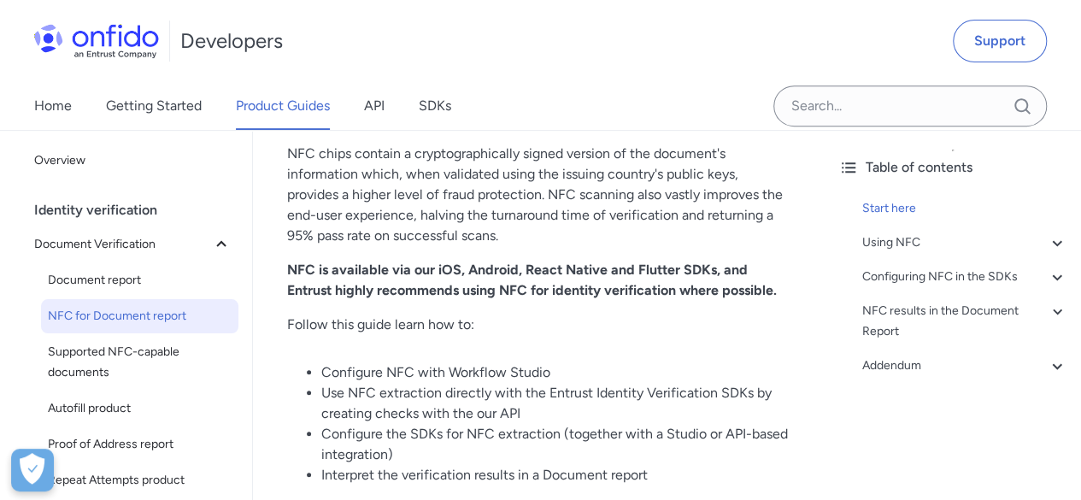
scroll to position [342, 0]
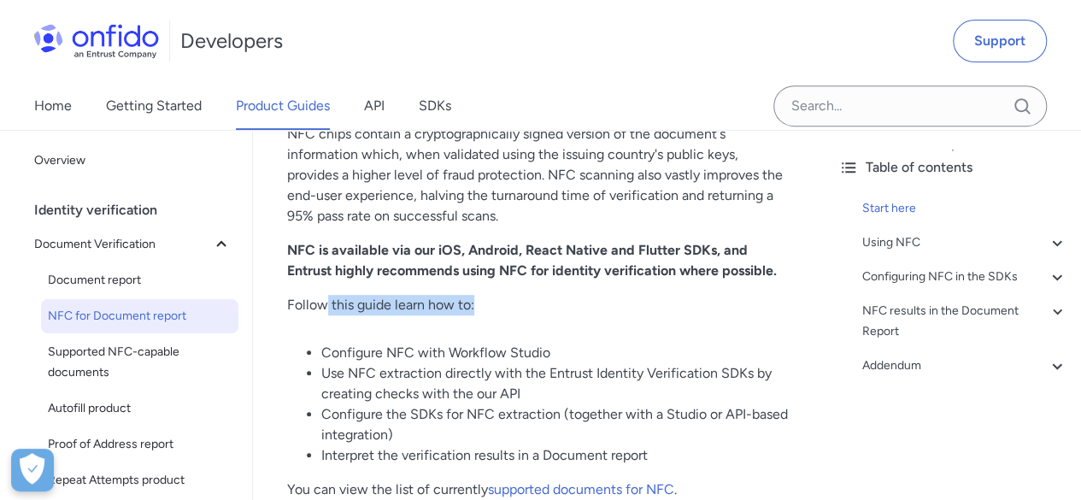
drag, startPoint x: 323, startPoint y: 302, endPoint x: 555, endPoint y: 315, distance: 232.8
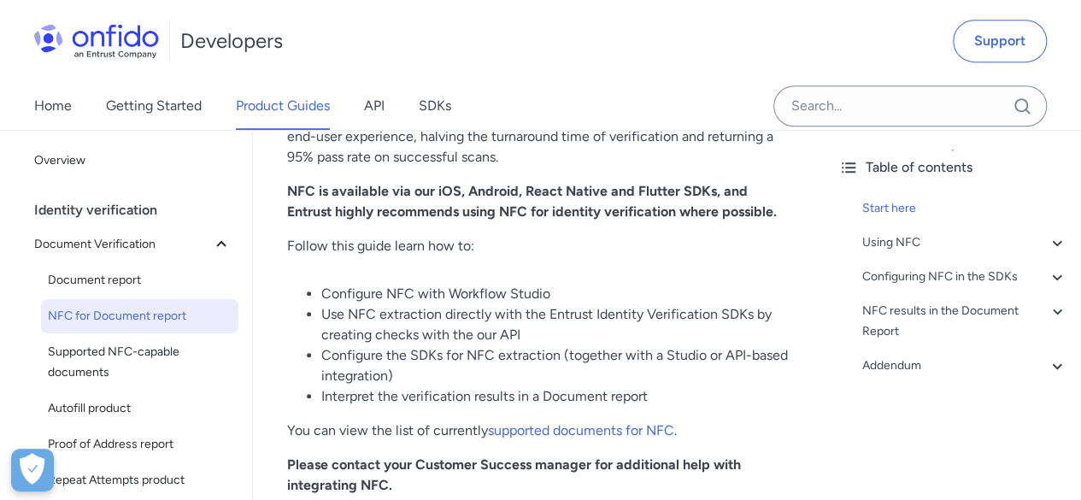
scroll to position [427, 0]
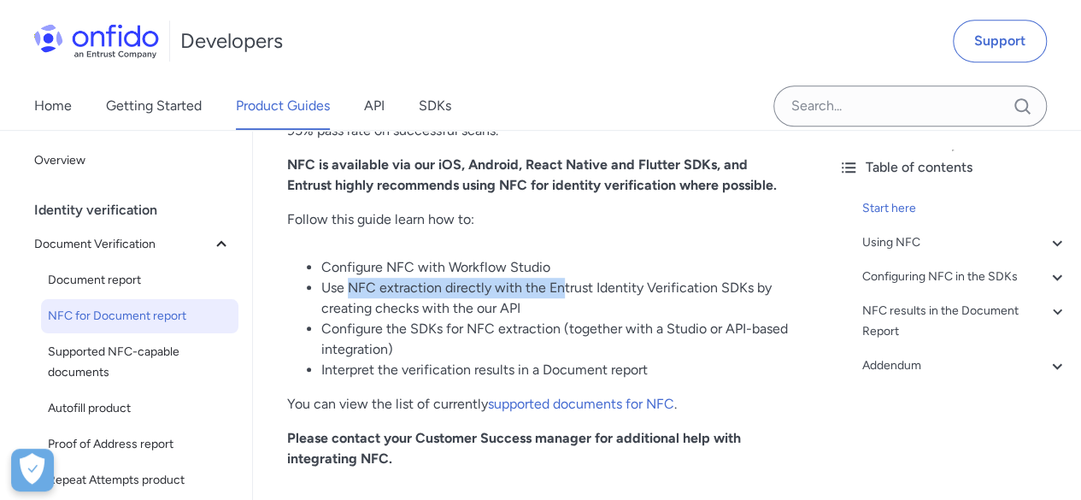
drag, startPoint x: 349, startPoint y: 288, endPoint x: 588, endPoint y: 290, distance: 239.3
click at [572, 287] on li "Use NFC extraction directly with the Entrust Identity Verification SDKs by crea…" at bounding box center [555, 298] width 469 height 41
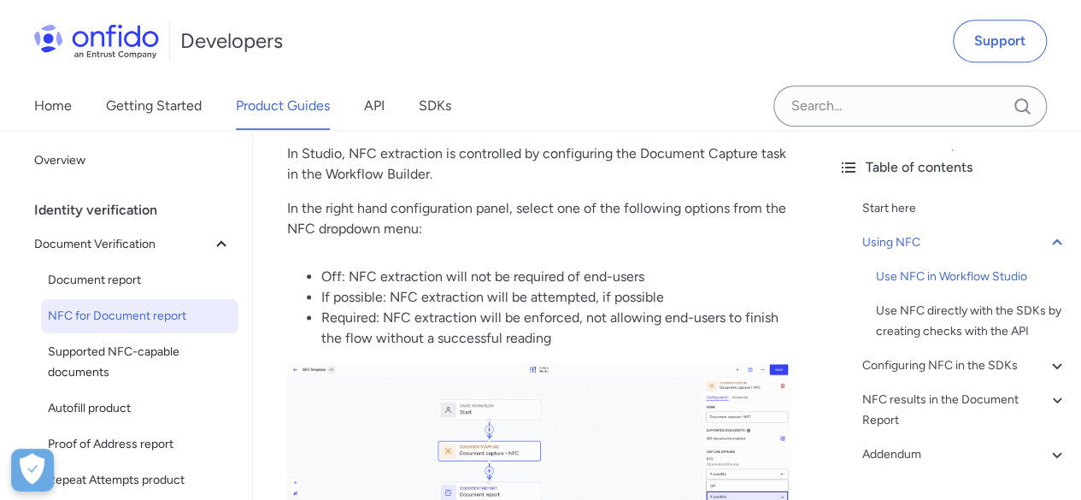
scroll to position [940, 0]
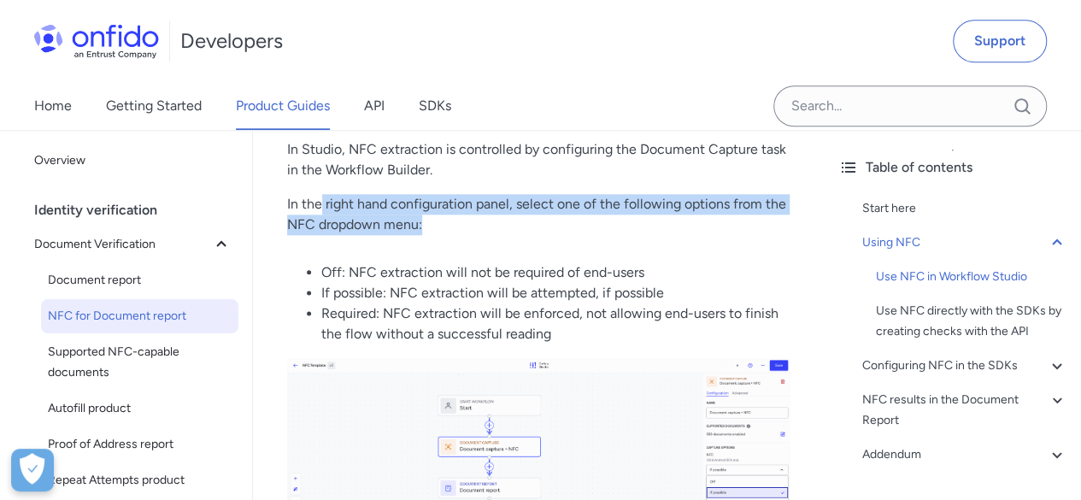
drag, startPoint x: 321, startPoint y: 210, endPoint x: 549, endPoint y: 248, distance: 230.4
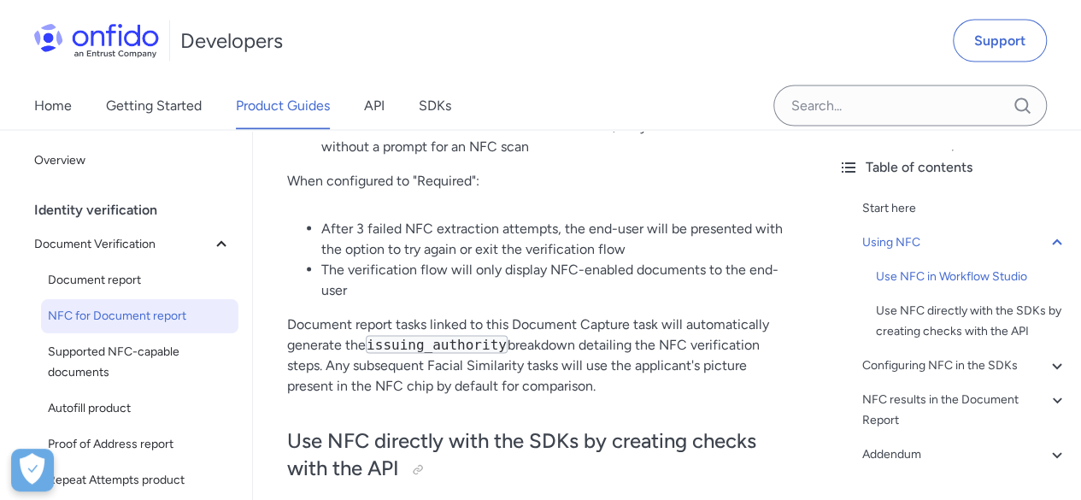
scroll to position [1367, 0]
click at [1009, 457] on div "Addendum" at bounding box center [964, 454] width 205 height 21
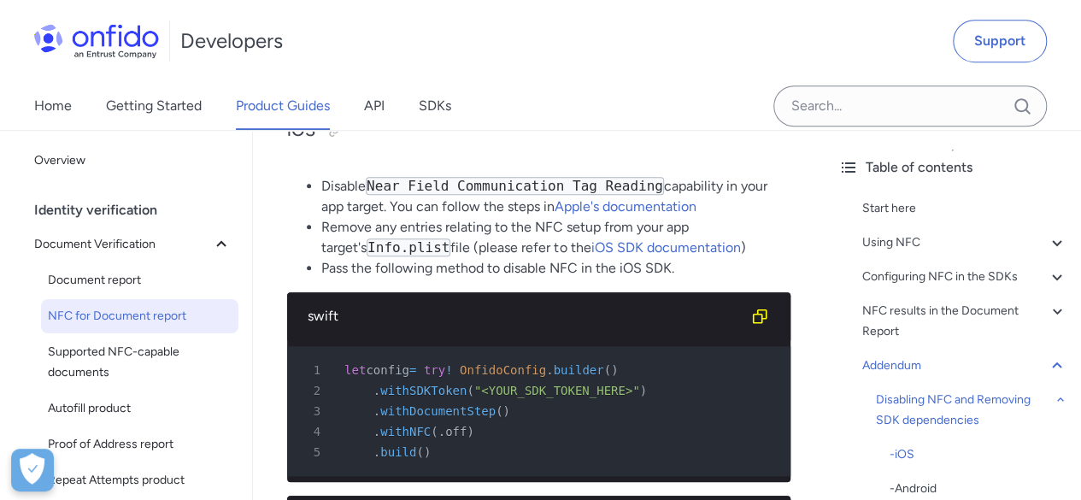
scroll to position [10318, 0]
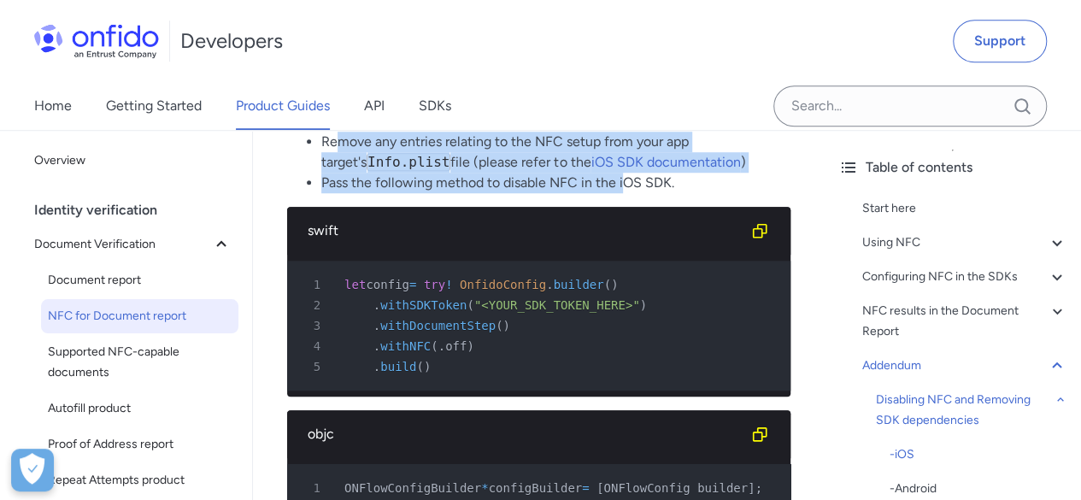
drag, startPoint x: 337, startPoint y: 250, endPoint x: 630, endPoint y: 279, distance: 294.5
click at [625, 193] on ul "Disable Near Field Communication Tag Reading capability in your app target. You…" at bounding box center [538, 142] width 503 height 103
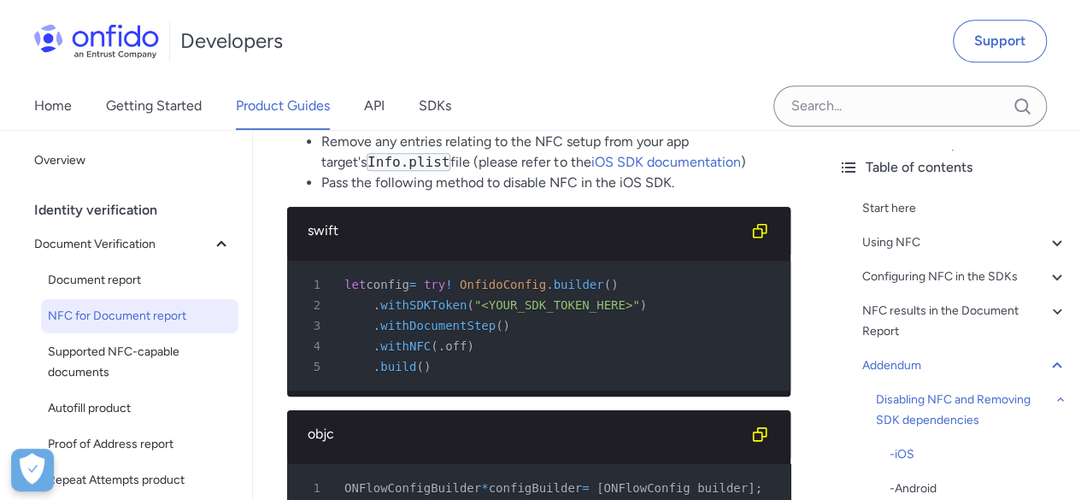
click at [737, 193] on li "Pass the following method to disable NFC in the iOS SDK." at bounding box center [555, 183] width 469 height 21
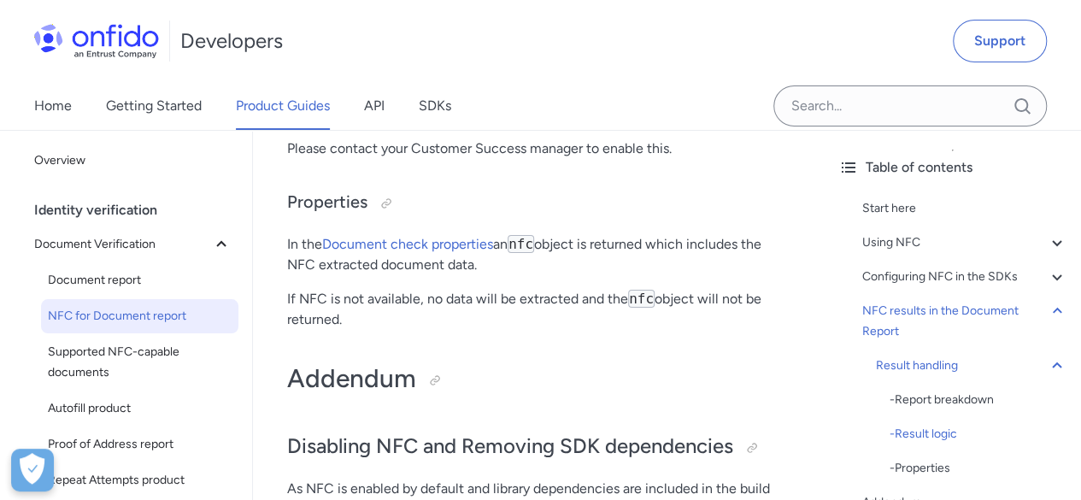
scroll to position [9806, 0]
